Goal: Find specific page/section: Find specific page/section

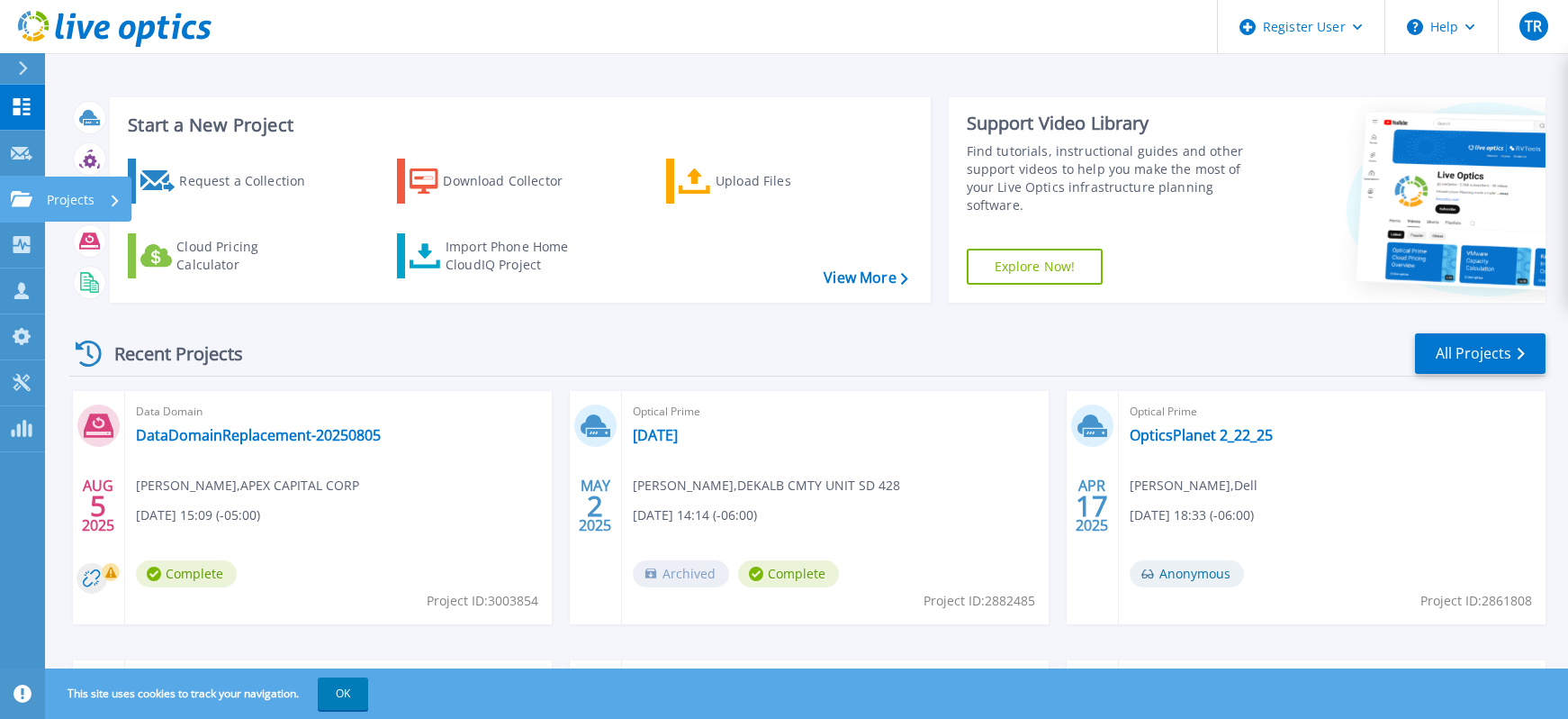
click at [28, 193] on icon at bounding box center [22, 199] width 22 height 16
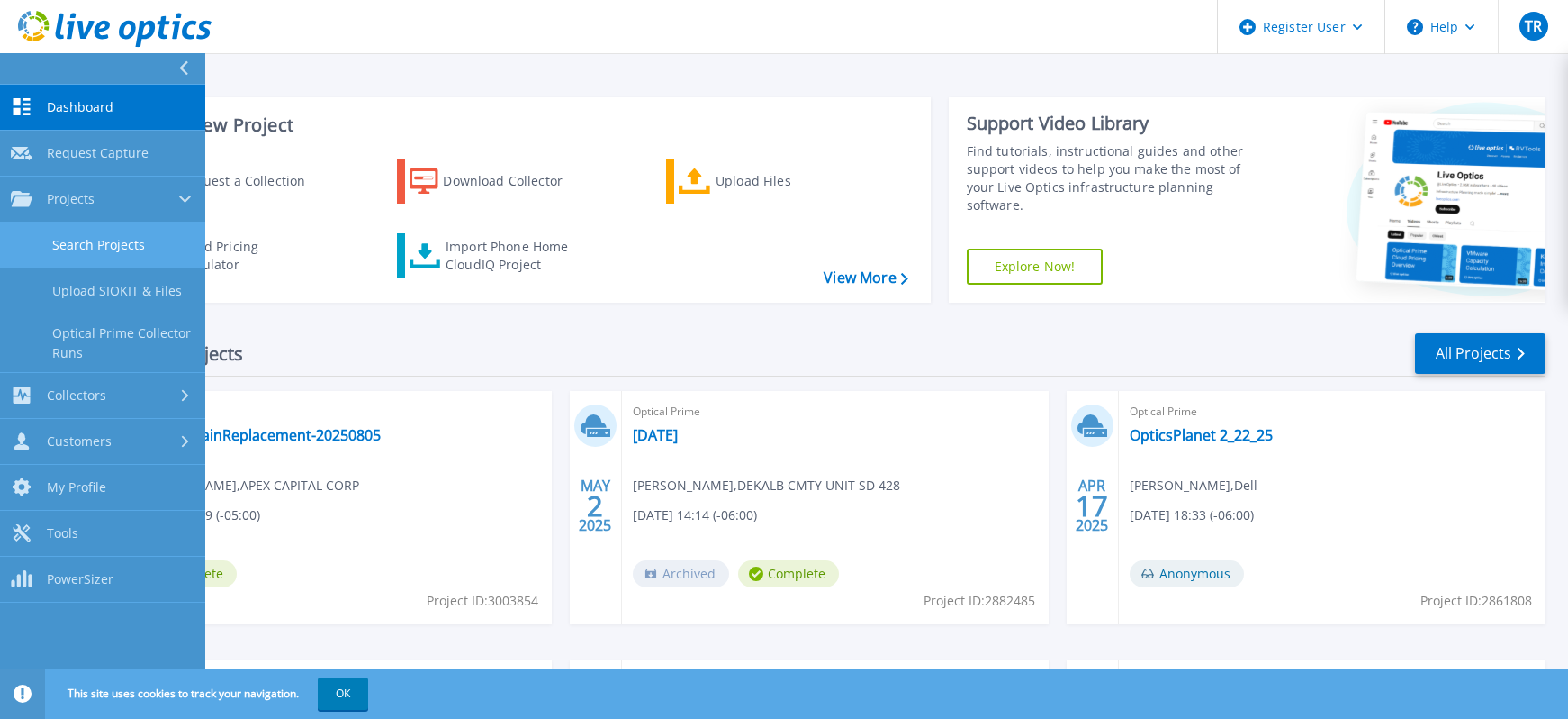
click at [66, 242] on link "Search Projects" at bounding box center [103, 245] width 206 height 46
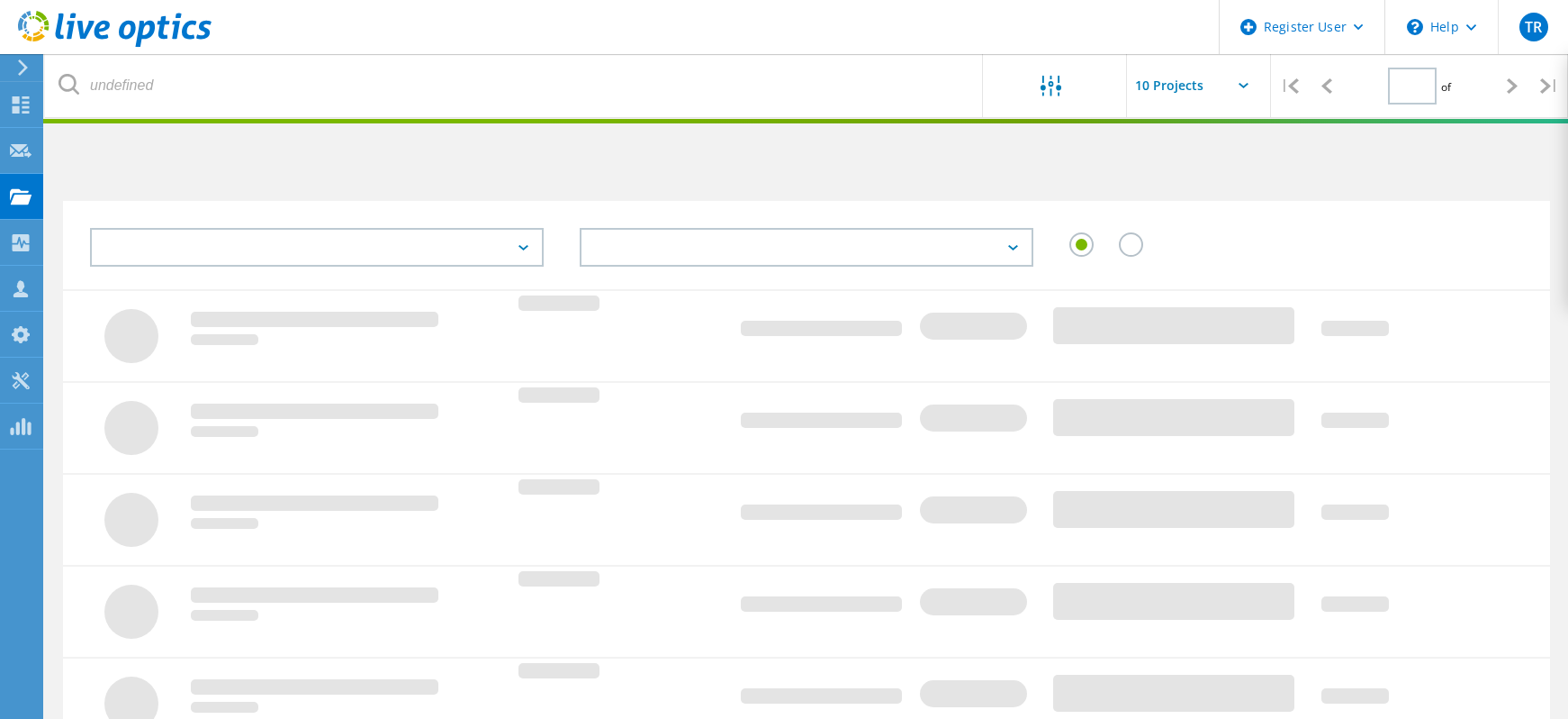
type input "1"
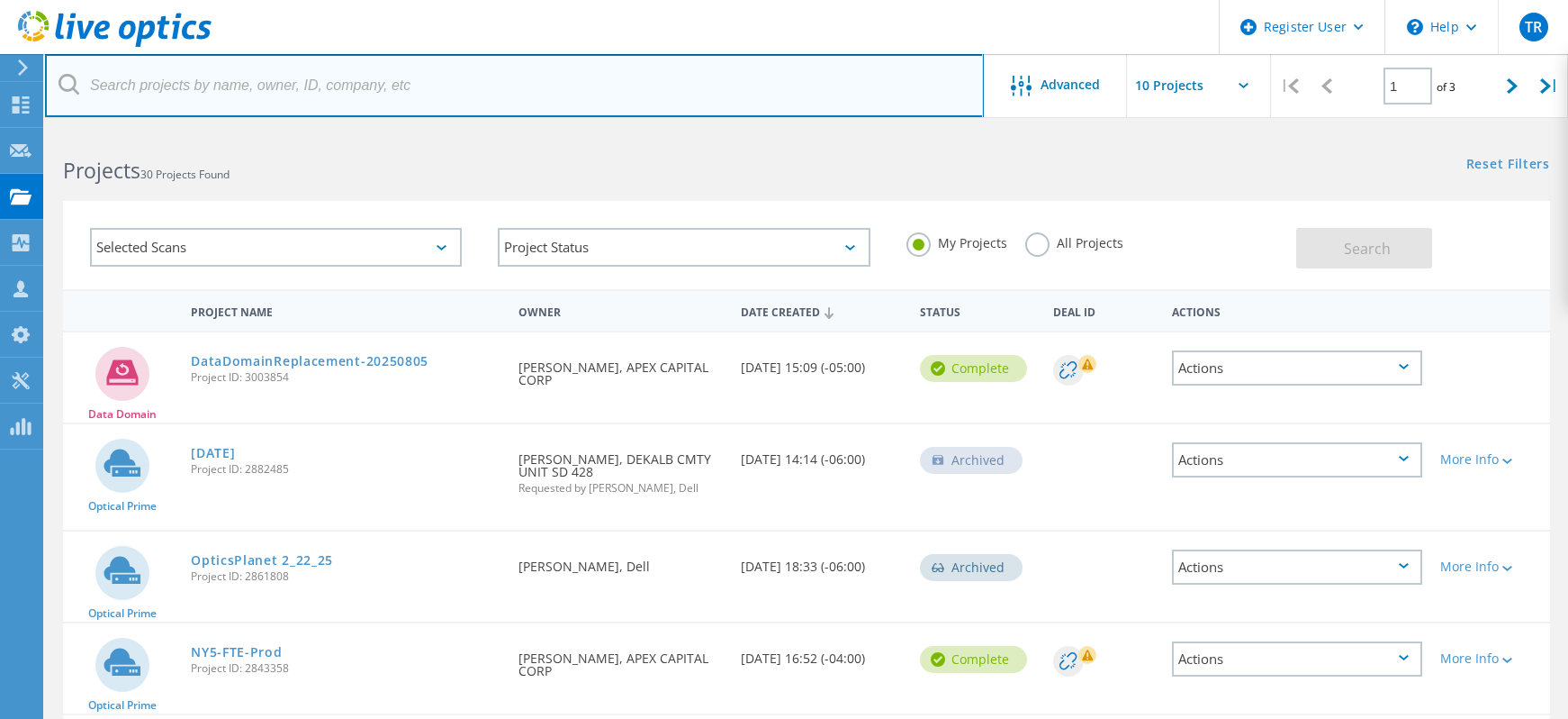
click at [344, 92] on input "text" at bounding box center [514, 85] width 939 height 63
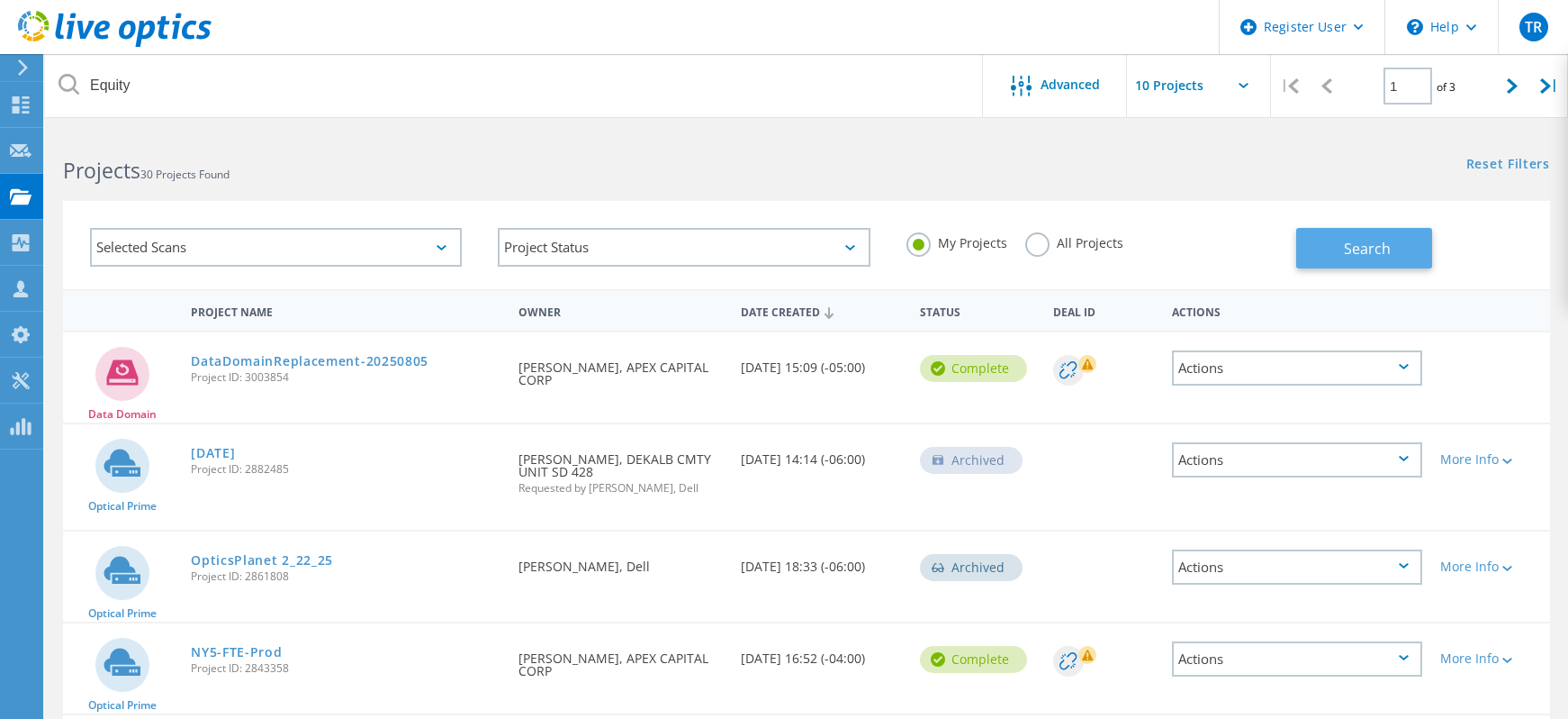
click at [1337, 260] on button "Search" at bounding box center [1364, 248] width 136 height 40
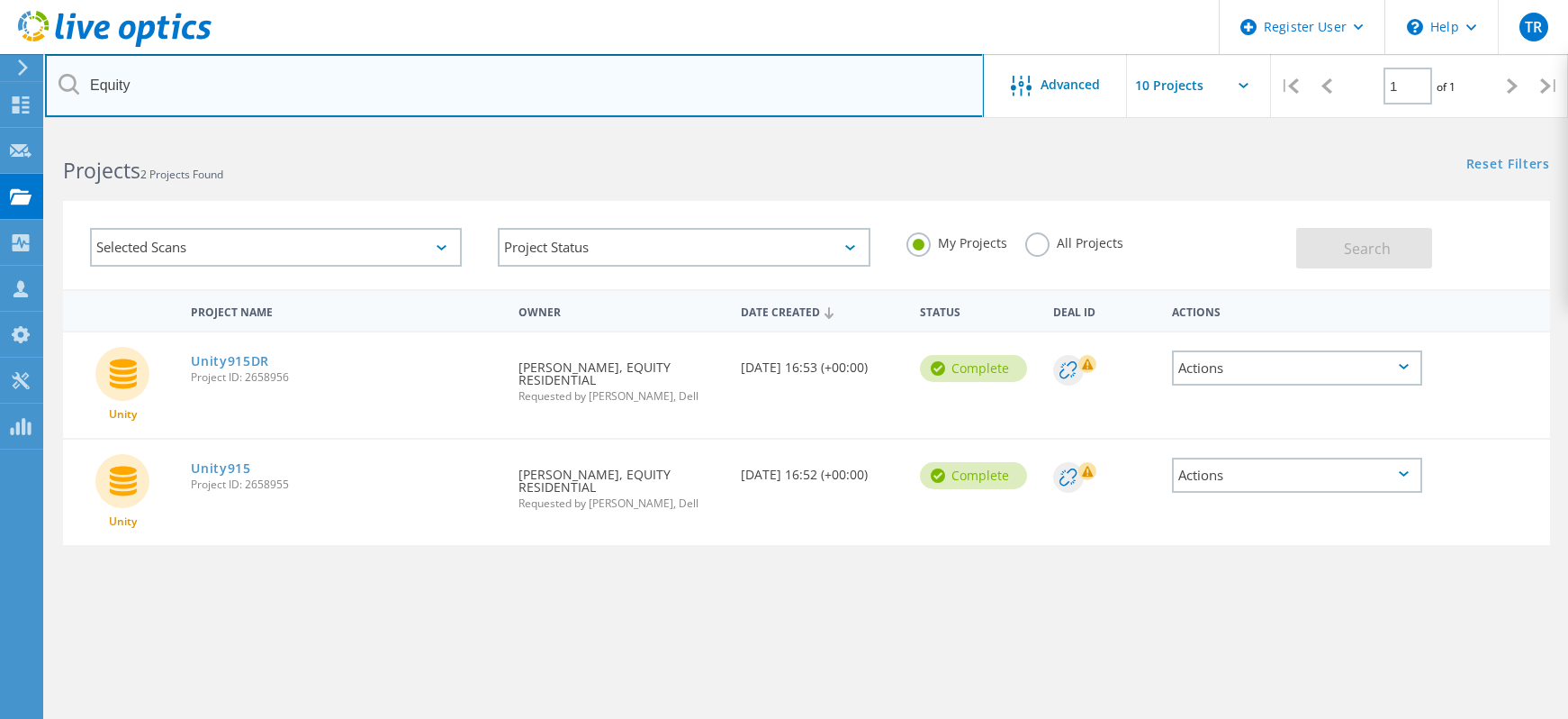
click at [210, 88] on input "Equity" at bounding box center [514, 85] width 939 height 63
type input "EQR"
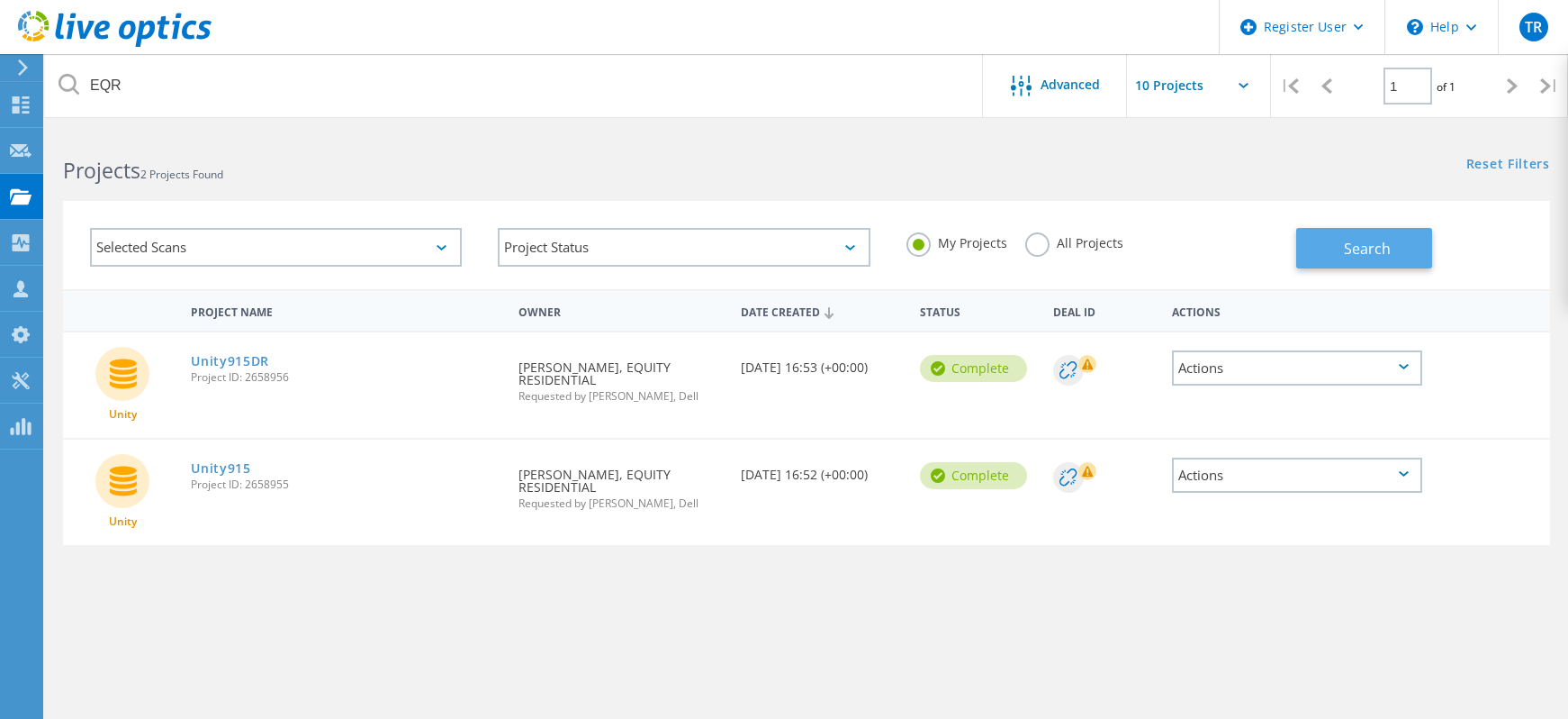
click at [1322, 251] on button "Search" at bounding box center [1364, 248] width 136 height 40
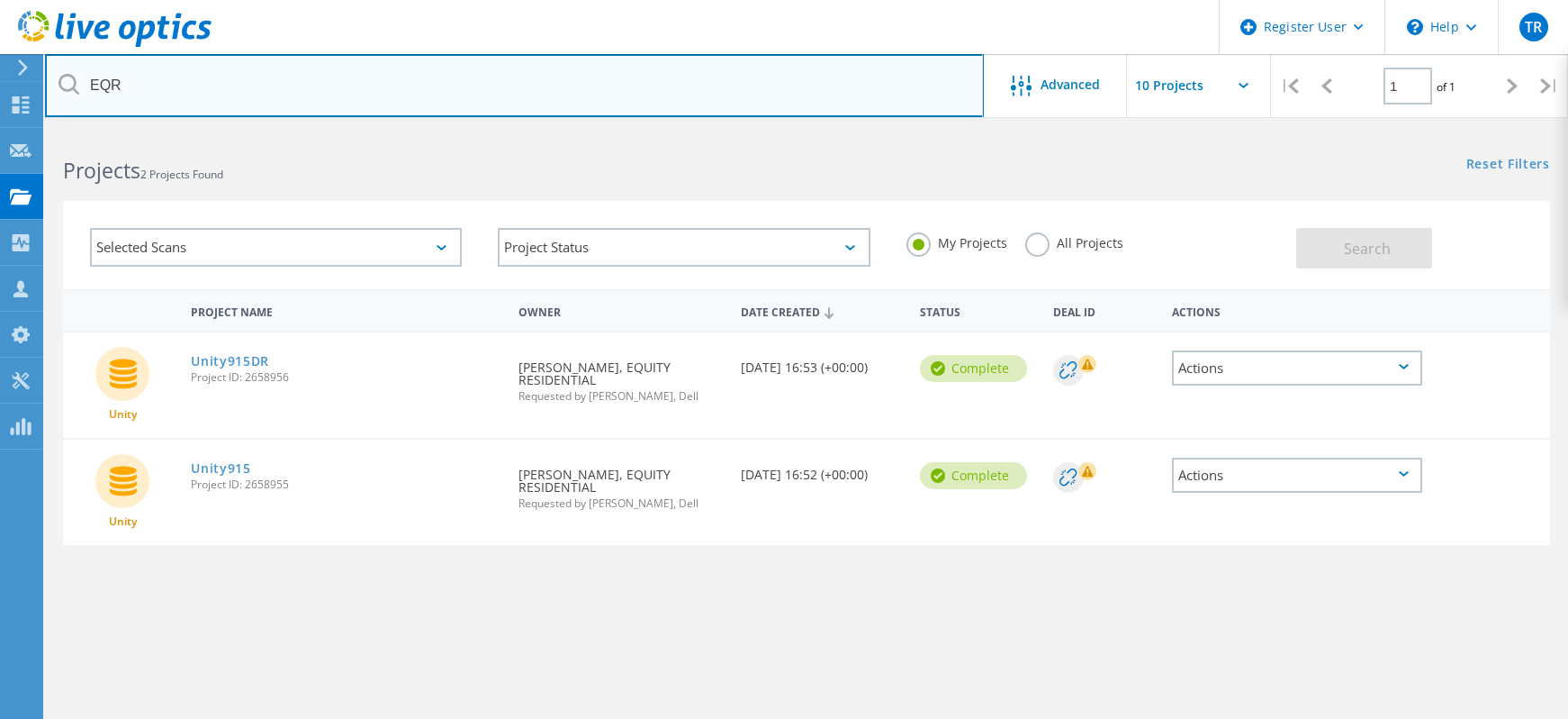
drag, startPoint x: 106, startPoint y: 88, endPoint x: 47, endPoint y: 88, distance: 59.0
click at [47, 88] on input "EQR" at bounding box center [514, 85] width 939 height 63
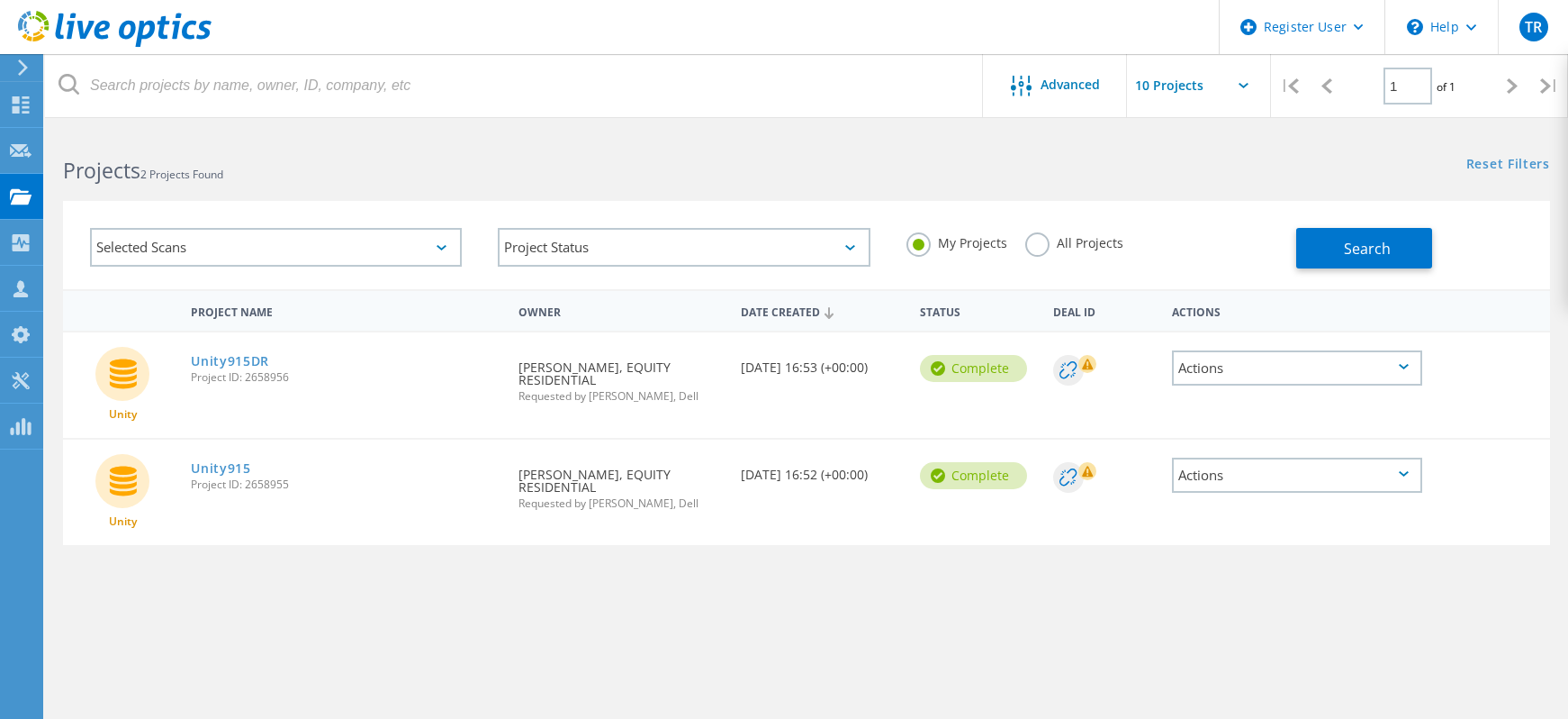
click at [1066, 248] on label "All Projects" at bounding box center [1074, 240] width 98 height 17
click at [0, 0] on input "All Projects" at bounding box center [0, 0] width 0 height 0
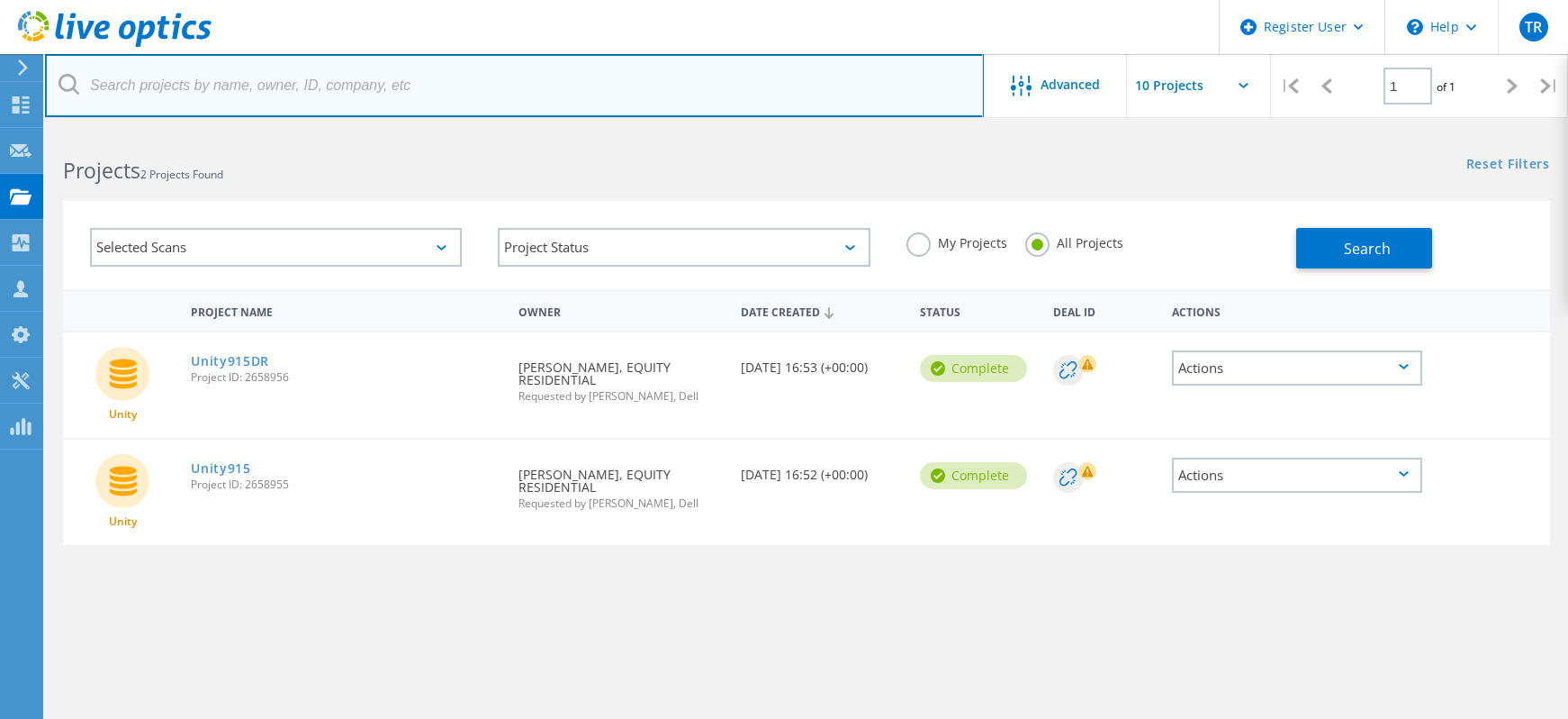
click at [460, 81] on input "text" at bounding box center [514, 85] width 939 height 63
type input "Equity"
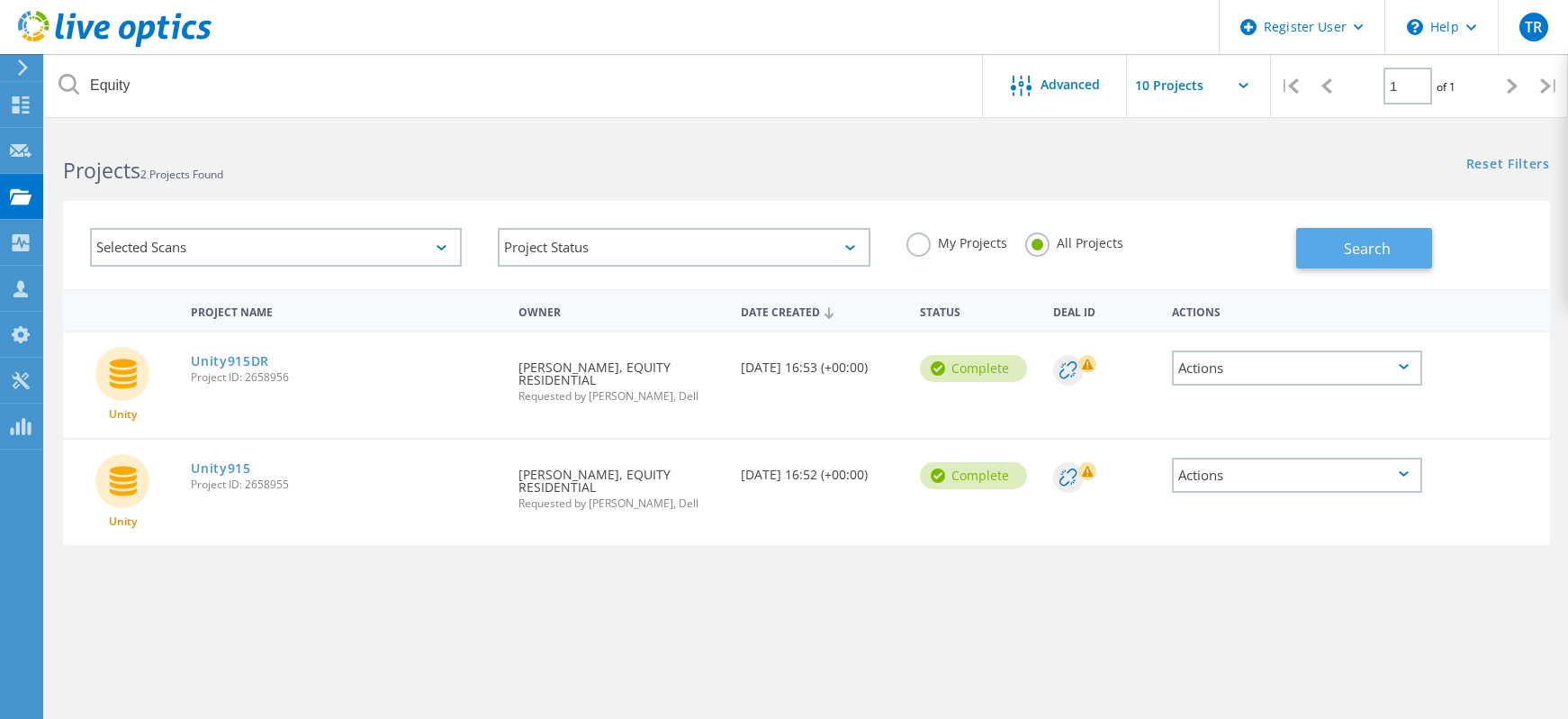
click at [1411, 252] on button "Search" at bounding box center [1364, 248] width 136 height 40
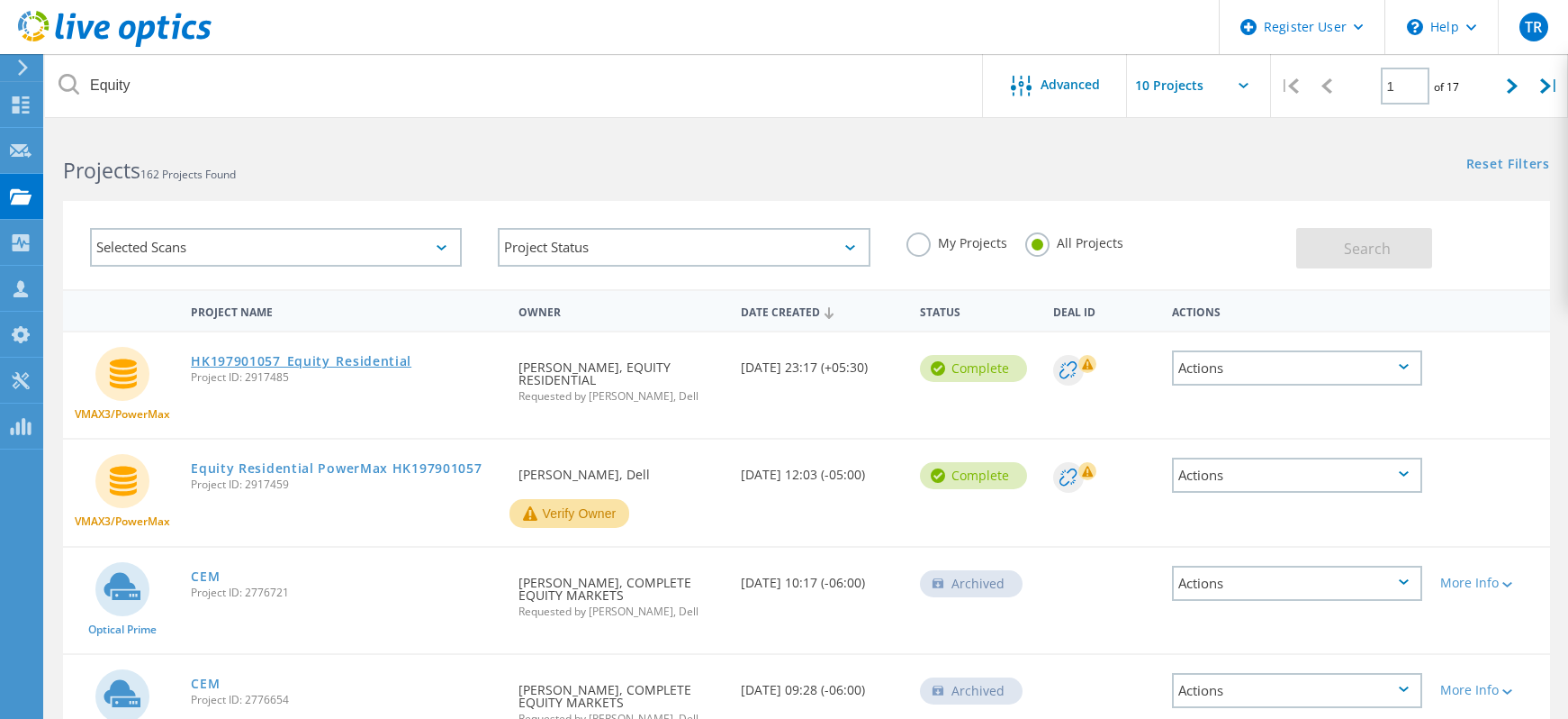
click at [293, 364] on link "HK197901057_Equity_Residential" at bounding box center [301, 360] width 220 height 13
